Goal: Communication & Community: Answer question/provide support

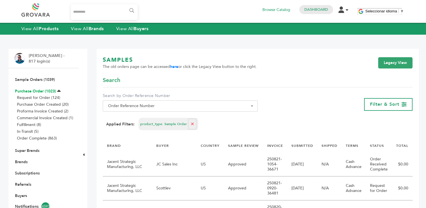
click at [30, 90] on link "Purchase Order (1023)" at bounding box center [35, 90] width 41 height 5
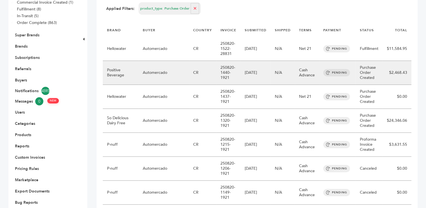
scroll to position [120, 0]
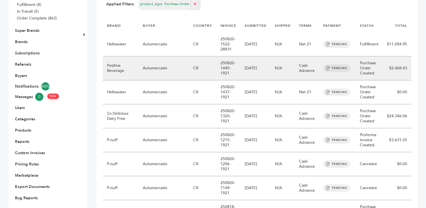
click at [199, 69] on td "CR" at bounding box center [202, 68] width 27 height 24
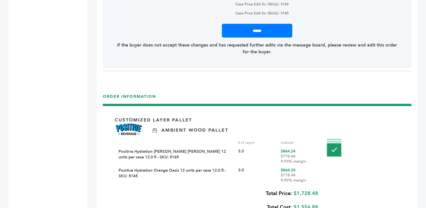
scroll to position [630, 0]
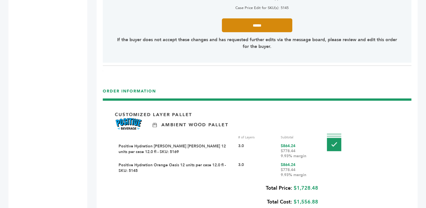
click at [255, 25] on input "******" at bounding box center [257, 25] width 70 height 14
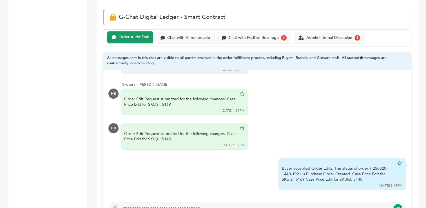
scroll to position [368, 0]
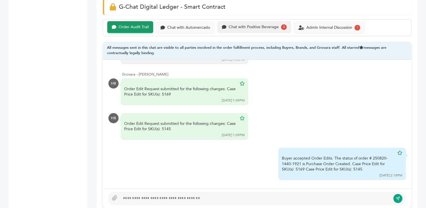
click at [263, 28] on div "Chat with Positive Beverage" at bounding box center [253, 27] width 50 height 5
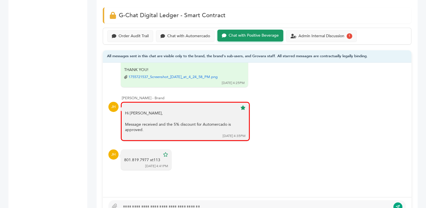
scroll to position [357, 0]
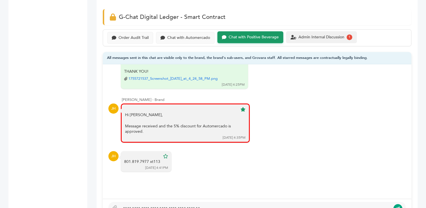
click at [311, 37] on div "Admin Internal Discussion" at bounding box center [321, 37] width 46 height 5
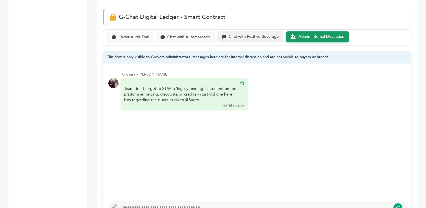
click at [250, 36] on div "Chat with Positive Beverage" at bounding box center [253, 36] width 50 height 5
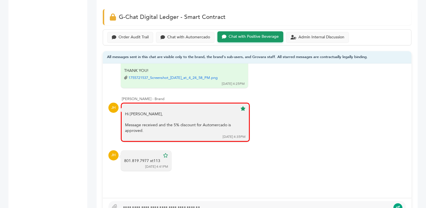
click at [167, 204] on div at bounding box center [255, 207] width 270 height 7
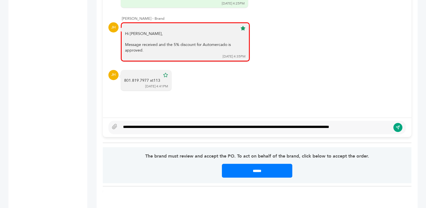
scroll to position [434, 0]
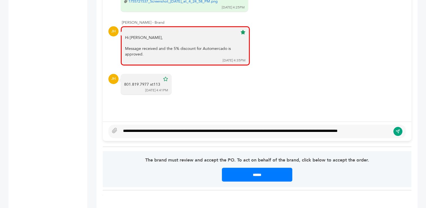
click at [156, 128] on div "**********" at bounding box center [255, 131] width 270 height 7
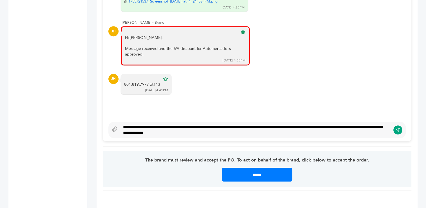
type textarea "**********"
click at [398, 128] on icon "submit" at bounding box center [397, 129] width 4 height 5
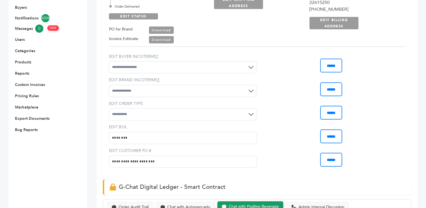
scroll to position [186, 0]
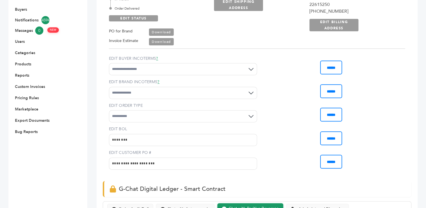
click at [160, 42] on link "Download" at bounding box center [161, 41] width 25 height 7
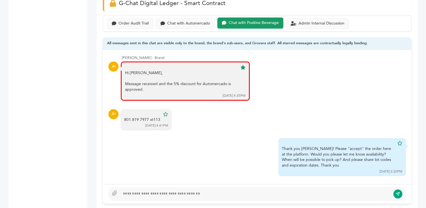
scroll to position [358, 0]
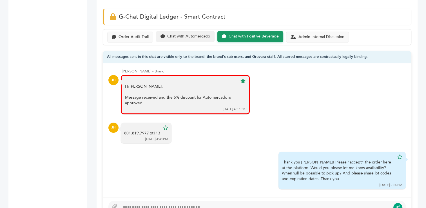
click at [192, 35] on div "Chat with Automercado" at bounding box center [188, 36] width 43 height 5
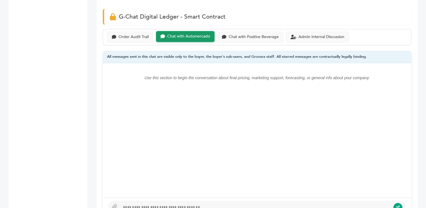
scroll to position [417, 0]
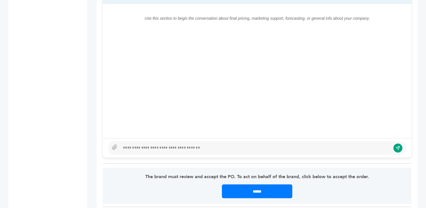
click at [216, 146] on div at bounding box center [255, 147] width 270 height 7
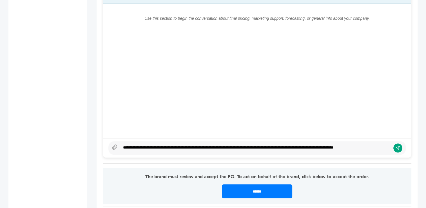
scroll to position [413, 0]
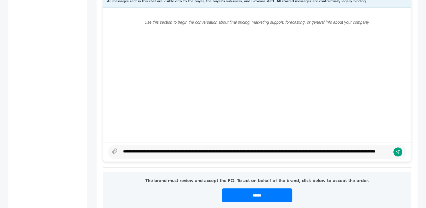
type textarea "**********"
click at [115, 149] on icon at bounding box center [115, 151] width 6 height 6
click at [0, 0] on input "file" at bounding box center [0, 0] width 0 height 0
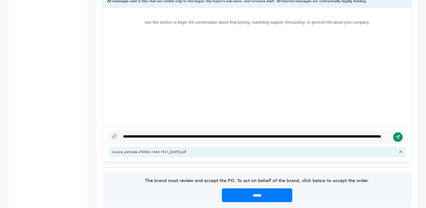
click at [400, 134] on button "submit" at bounding box center [398, 137] width 10 height 10
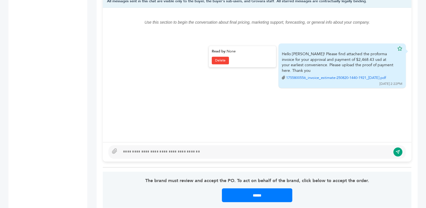
drag, startPoint x: 282, startPoint y: 52, endPoint x: 290, endPoint y: 67, distance: 17.2
click at [290, 67] on div "Hello Jerry! Please find attached the proforma invoice for your approval and pa…" at bounding box center [338, 65] width 112 height 29
copy div "Hello Jerry! Please find attached the proforma invoice for your approval and pa…"
